Goal: Transaction & Acquisition: Download file/media

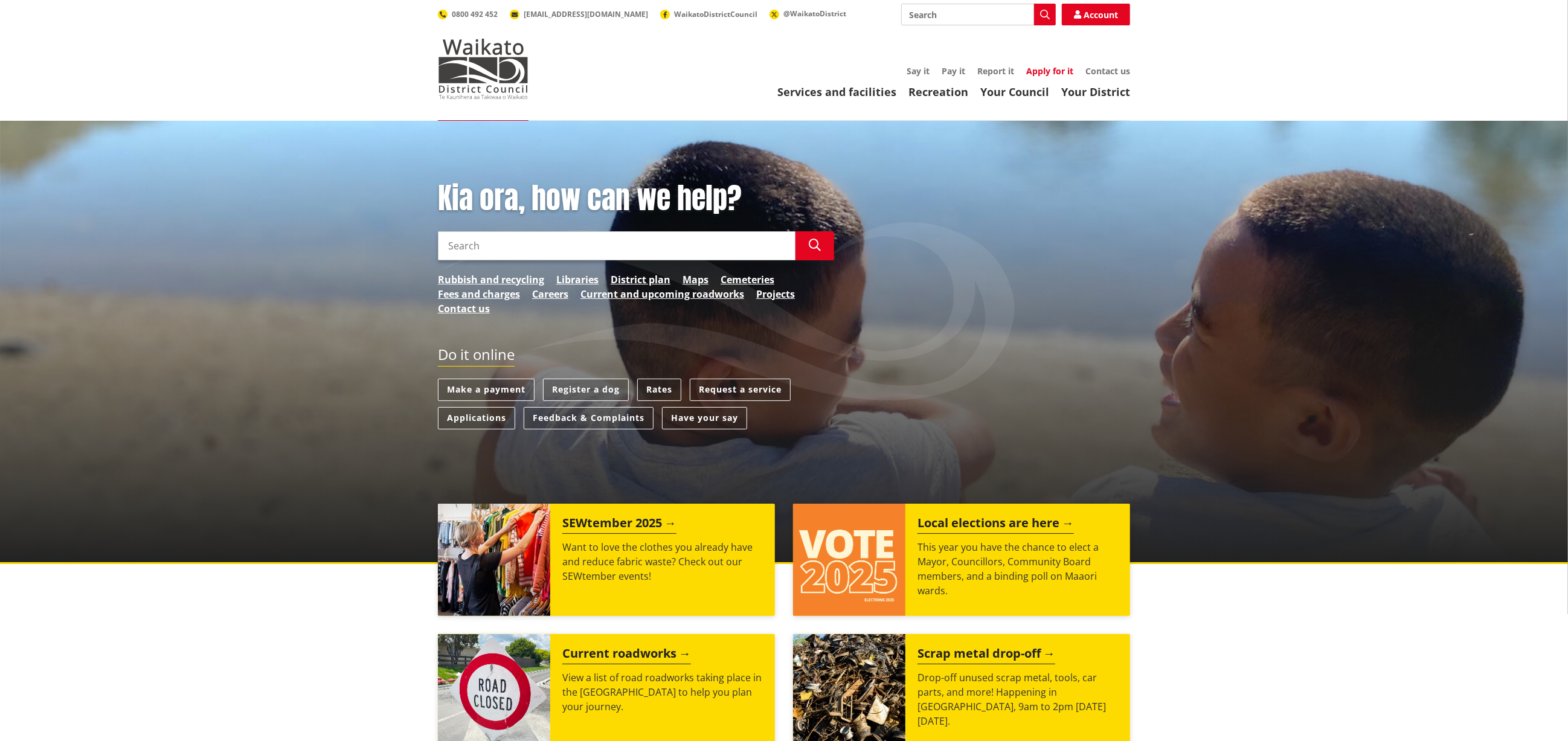
click at [1047, 67] on link "Apply for it" at bounding box center [1050, 71] width 47 height 11
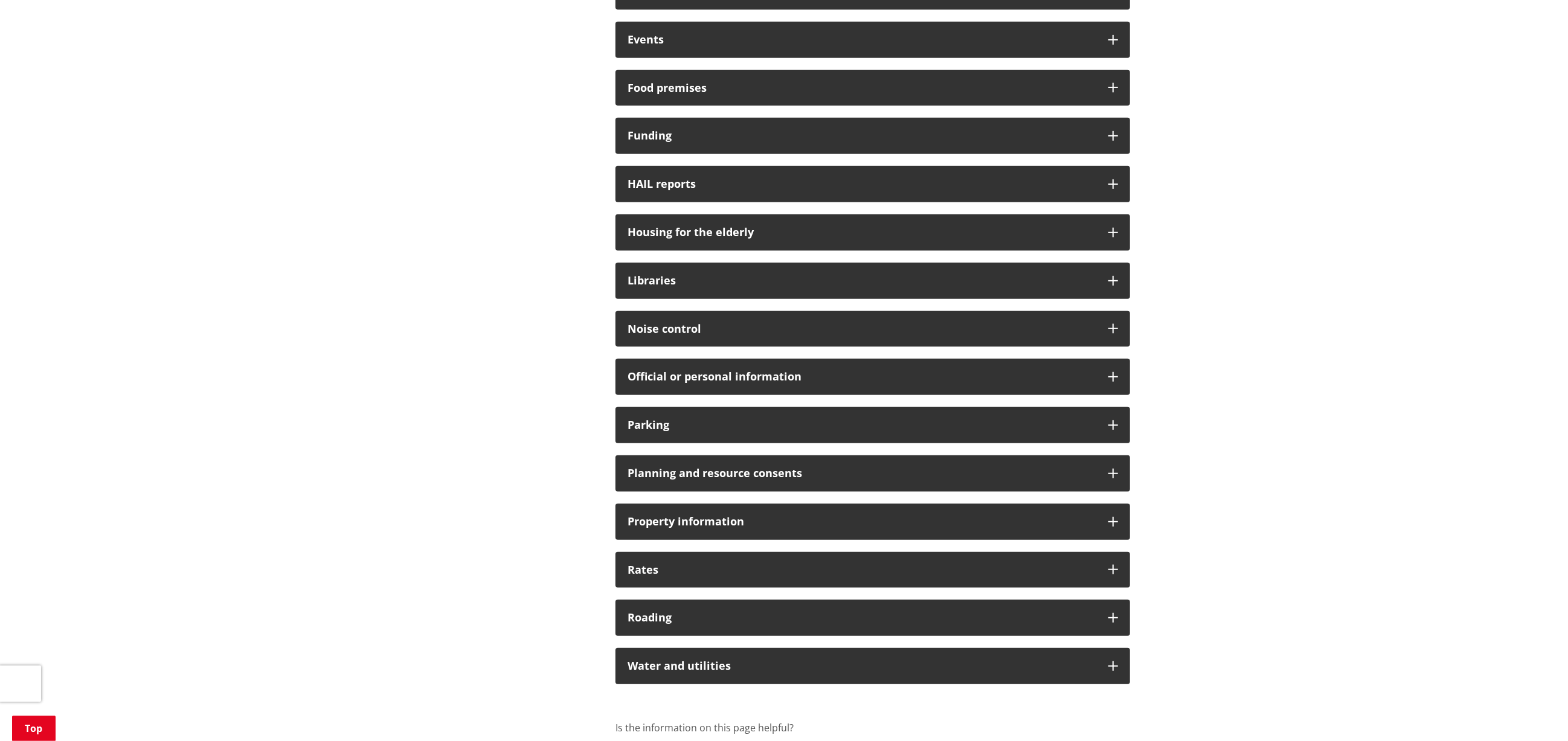
scroll to position [544, 0]
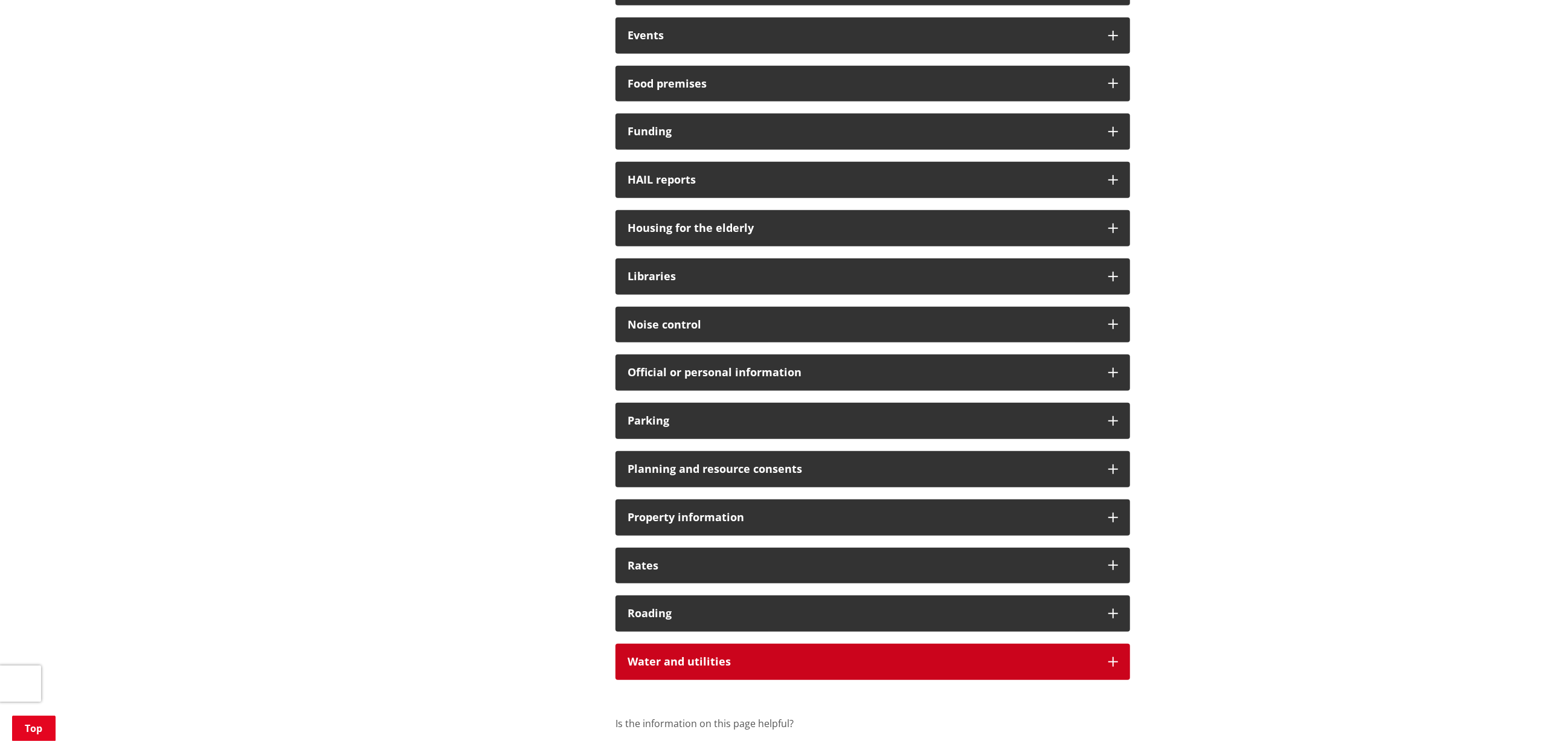
click at [730, 663] on h3 "Water and utilities" at bounding box center [862, 662] width 469 height 12
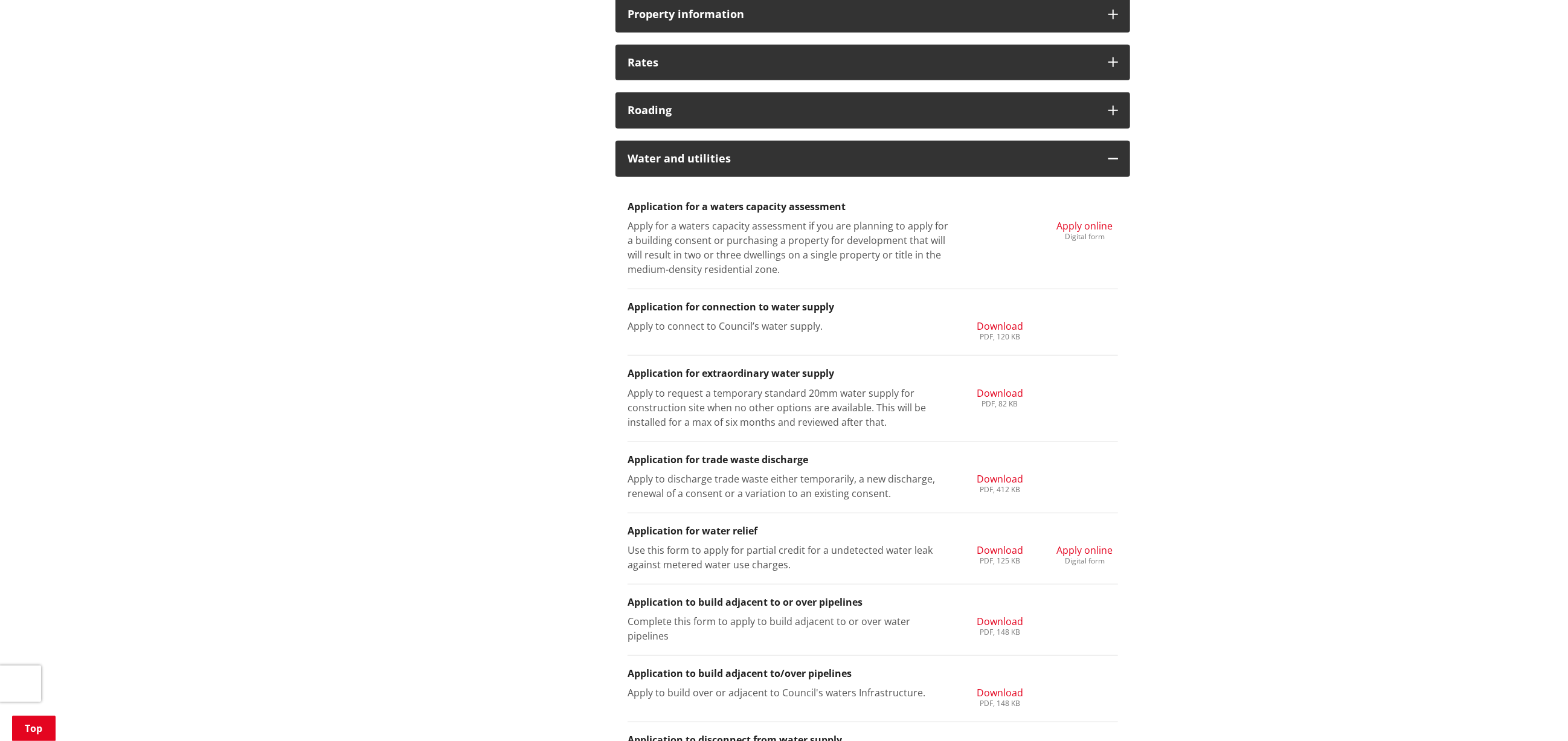
scroll to position [1088, 0]
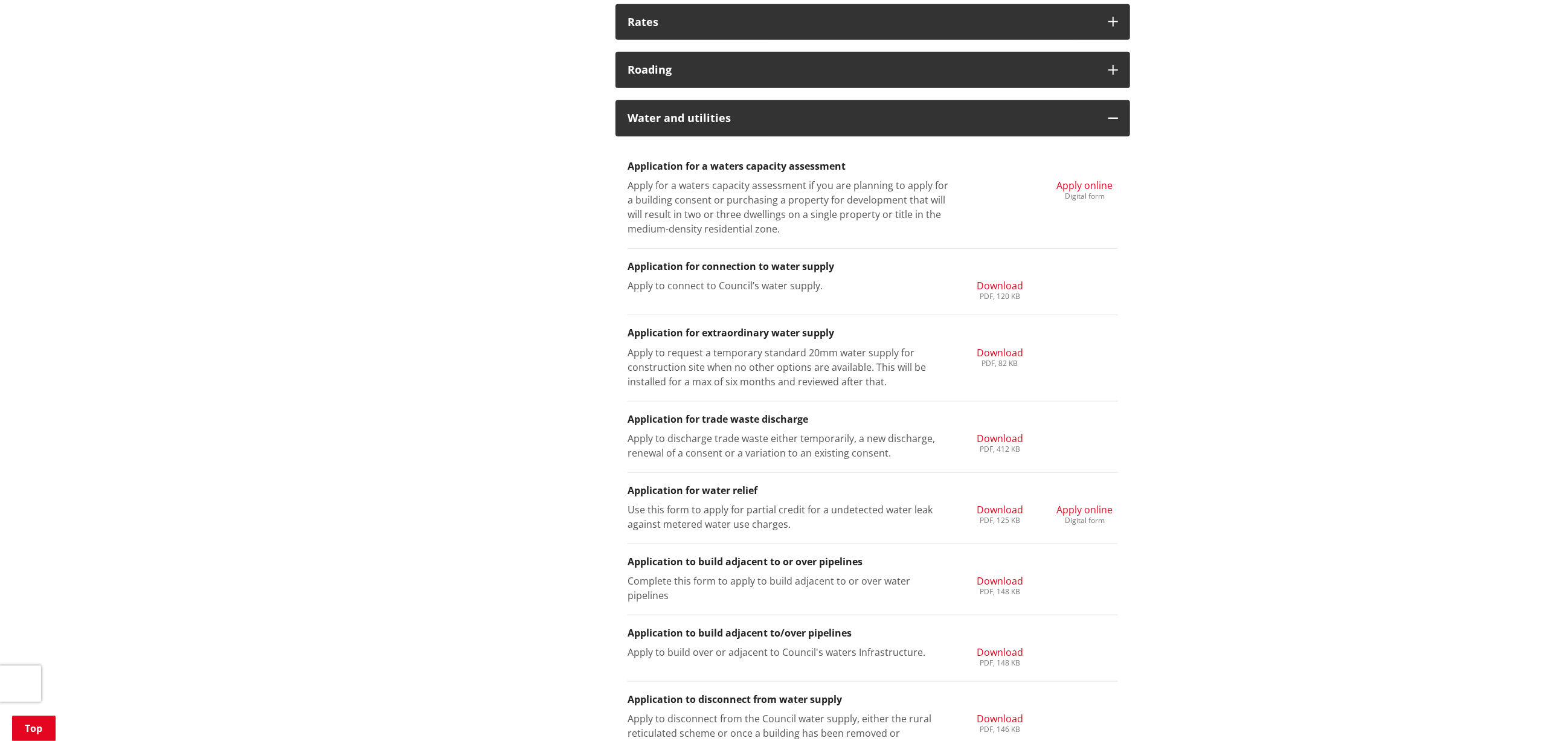
click at [992, 582] on span "Download" at bounding box center [999, 582] width 47 height 14
